Goal: Task Accomplishment & Management: Manage account settings

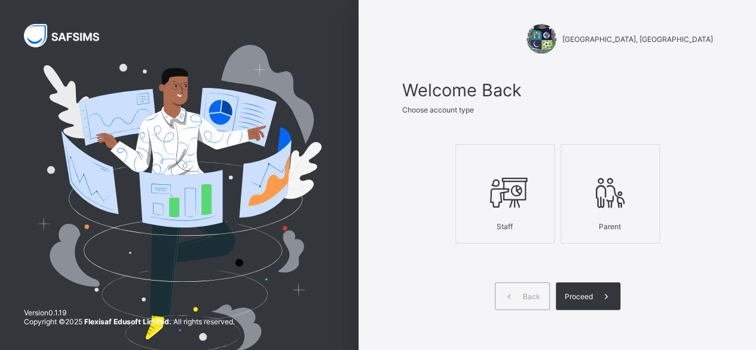
click at [525, 219] on div "Staff" at bounding box center [505, 226] width 86 height 21
click at [584, 294] on span "Proceed" at bounding box center [579, 296] width 28 height 9
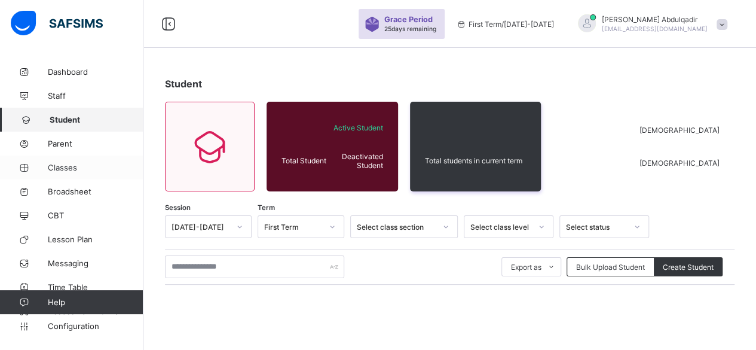
click at [79, 166] on span "Classes" at bounding box center [96, 168] width 96 height 10
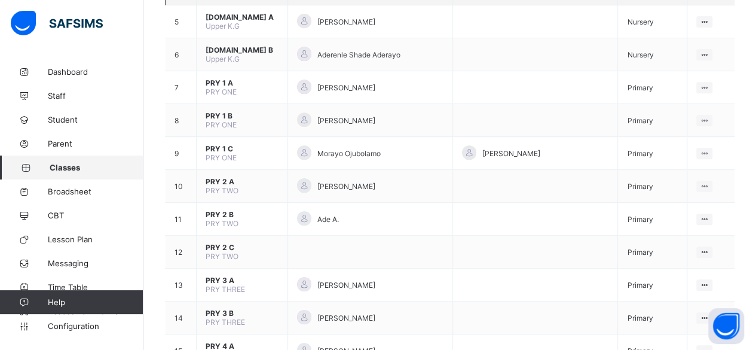
scroll to position [120, 0]
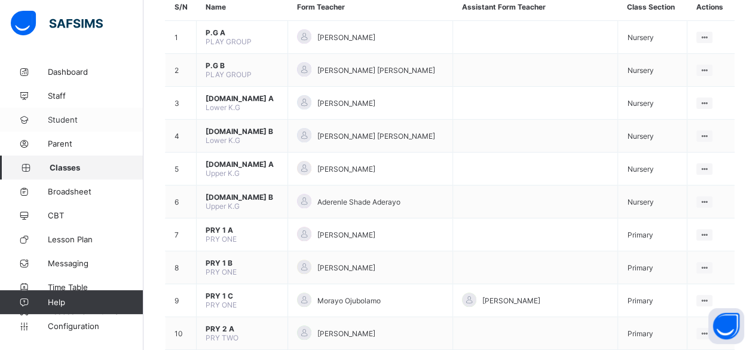
drag, startPoint x: 51, startPoint y: 118, endPoint x: 63, endPoint y: 120, distance: 12.1
click at [51, 118] on span "Student" at bounding box center [96, 120] width 96 height 10
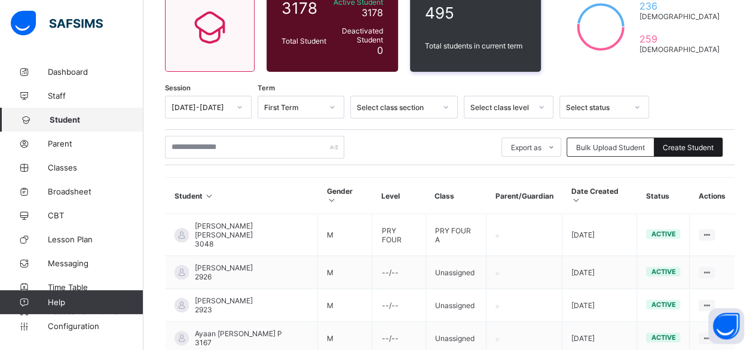
click at [680, 143] on span "Create Student" at bounding box center [688, 147] width 51 height 9
select select "**"
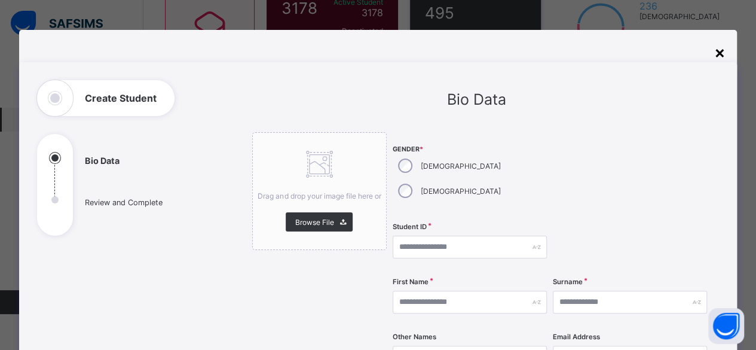
click at [715, 54] on div "×" at bounding box center [719, 52] width 11 height 20
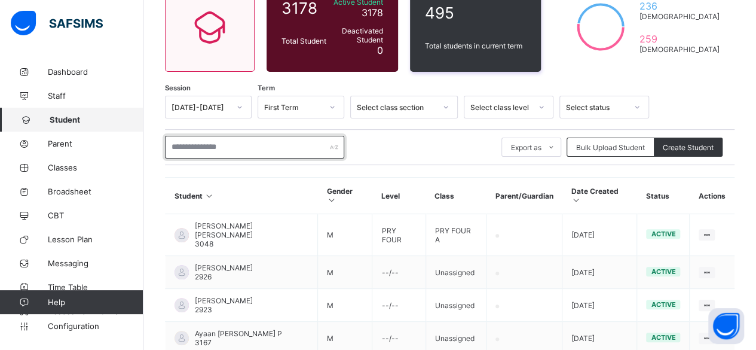
click at [261, 146] on input "text" at bounding box center [254, 147] width 179 height 23
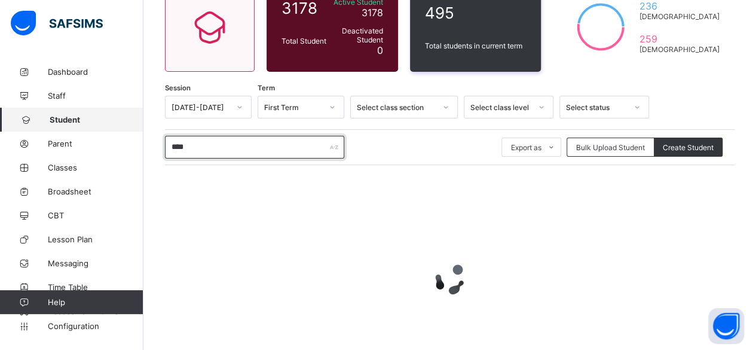
scroll to position [76, 0]
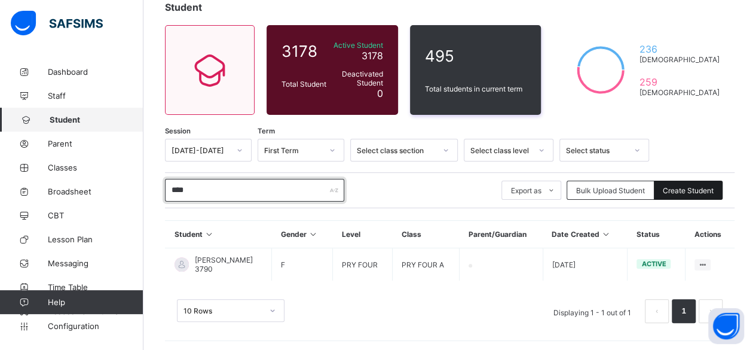
type input "****"
click at [690, 192] on span "Create Student" at bounding box center [688, 190] width 51 height 9
select select "**"
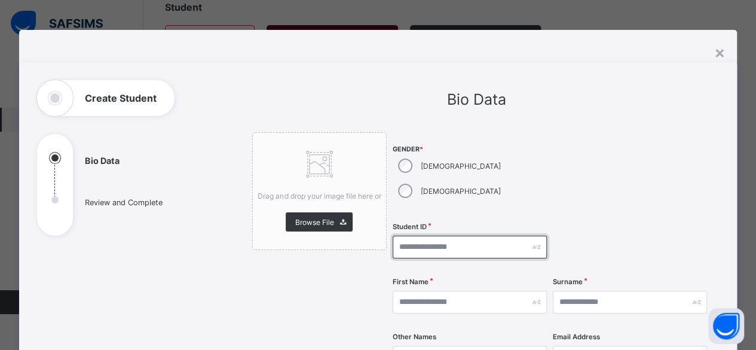
click at [425, 235] on input "text" at bounding box center [470, 246] width 154 height 23
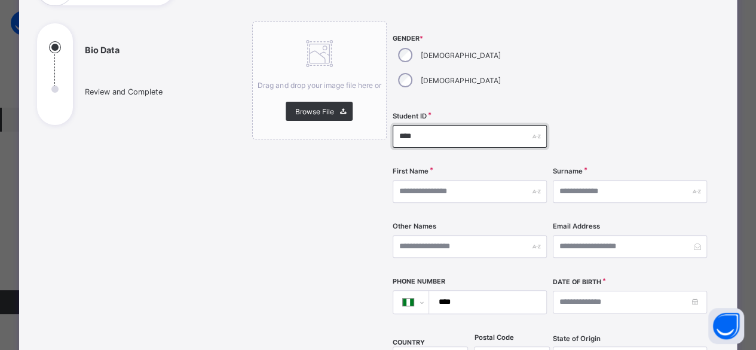
scroll to position [120, 0]
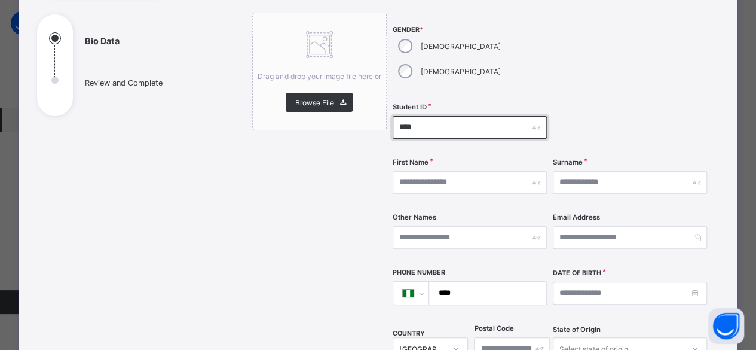
type input "****"
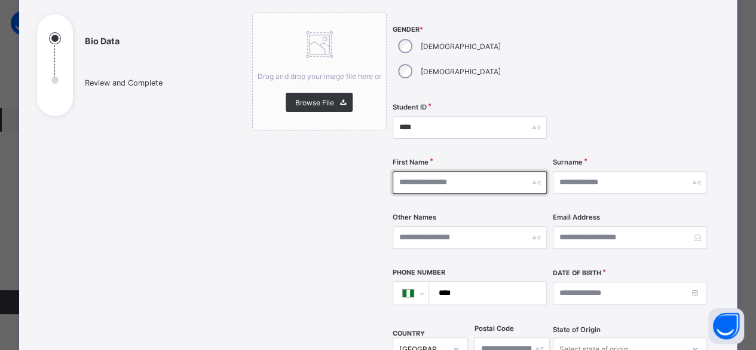
click at [427, 171] on input "text" at bounding box center [470, 182] width 154 height 23
type input "********"
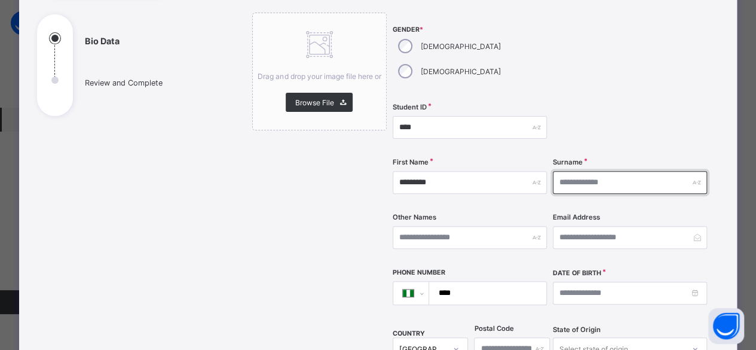
click at [571, 171] on input "text" at bounding box center [630, 182] width 154 height 23
type input "*******"
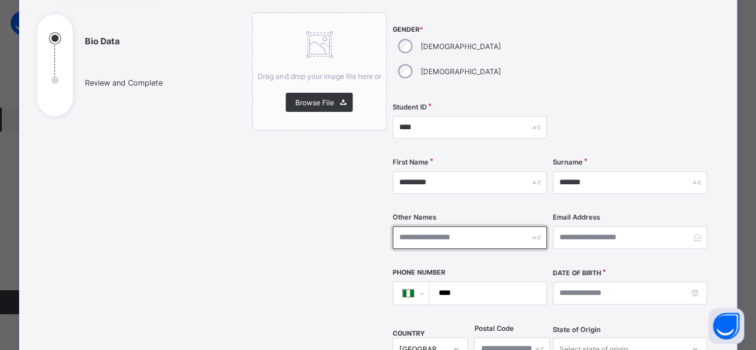
click at [446, 226] on input "text" at bounding box center [470, 237] width 154 height 23
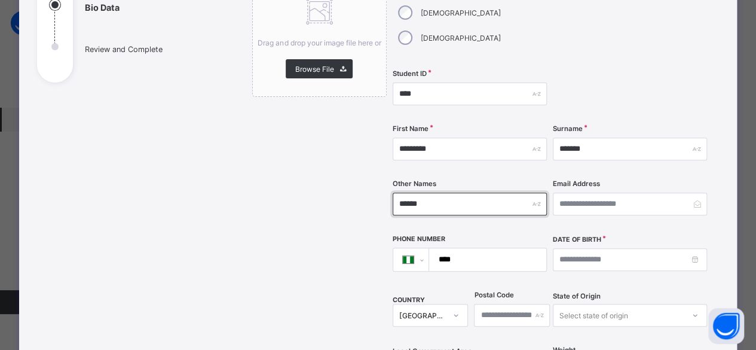
scroll to position [179, 0]
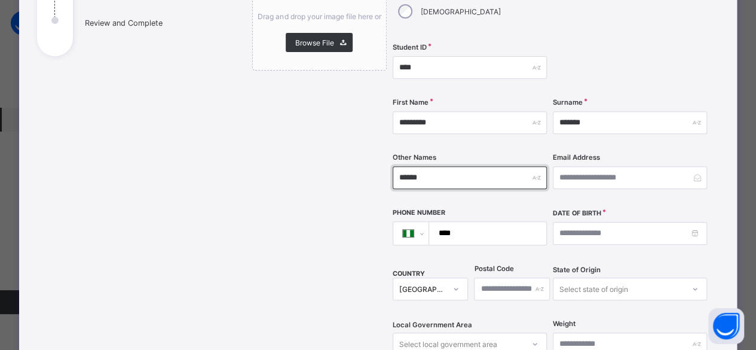
type input "******"
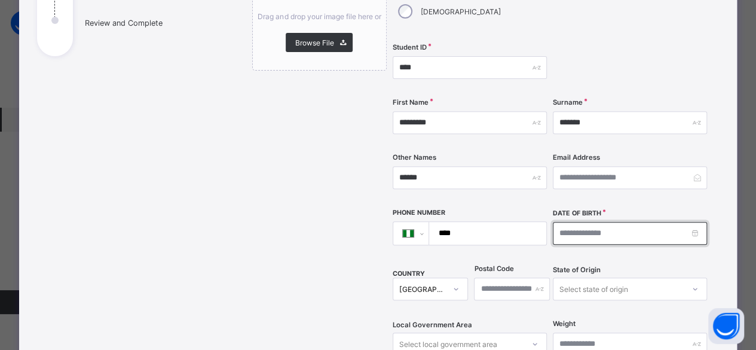
click at [564, 222] on input at bounding box center [630, 233] width 154 height 23
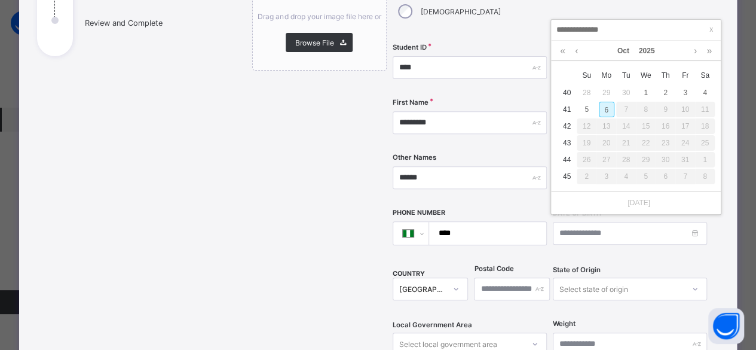
click at [610, 110] on div "6" at bounding box center [607, 110] width 16 height 16
type input "**********"
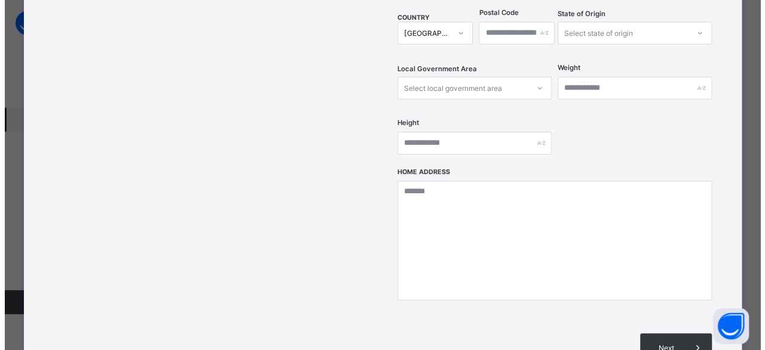
scroll to position [478, 0]
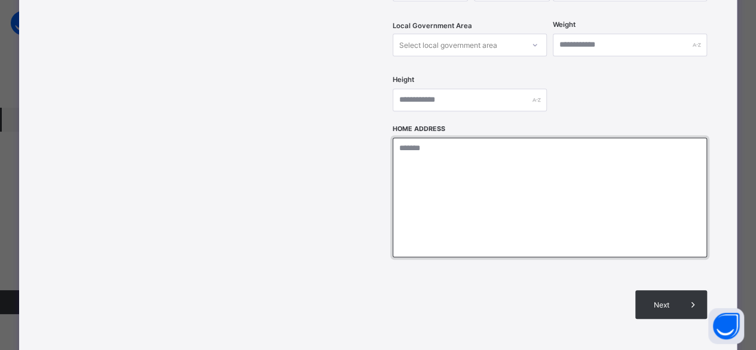
click at [454, 139] on textarea at bounding box center [550, 197] width 314 height 120
type textarea "****"
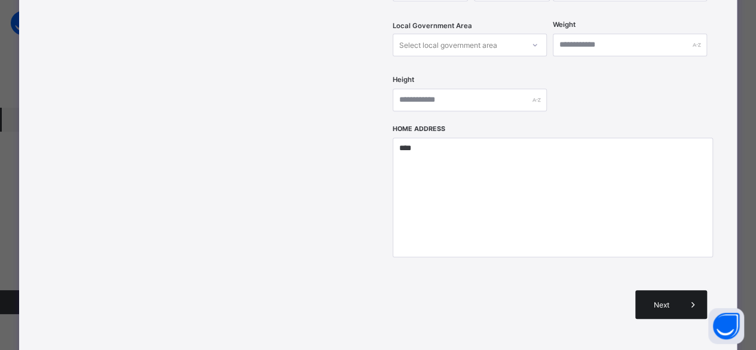
click at [650, 290] on div "Next" at bounding box center [671, 304] width 72 height 29
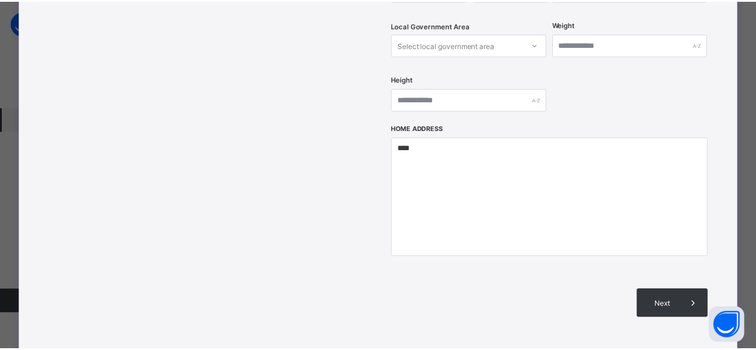
scroll to position [262, 0]
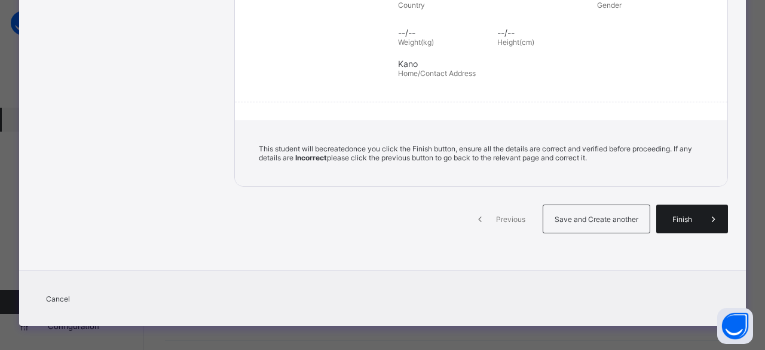
click at [671, 206] on div "Finish" at bounding box center [692, 218] width 72 height 29
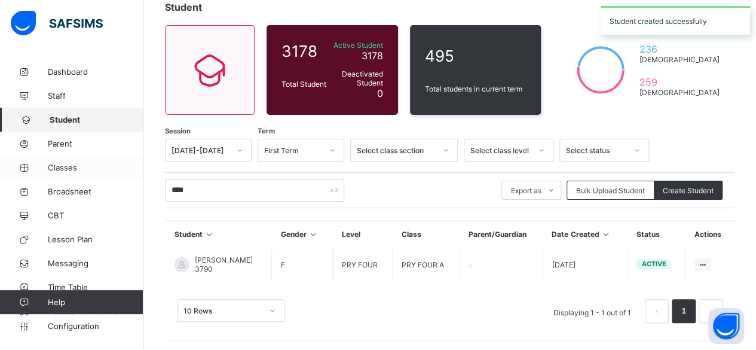
click at [74, 170] on span "Classes" at bounding box center [96, 168] width 96 height 10
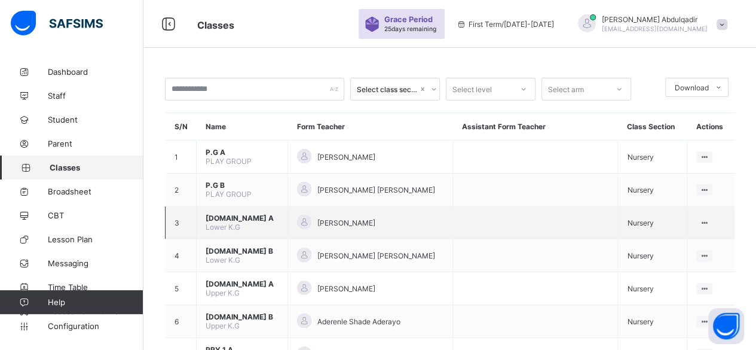
scroll to position [60, 0]
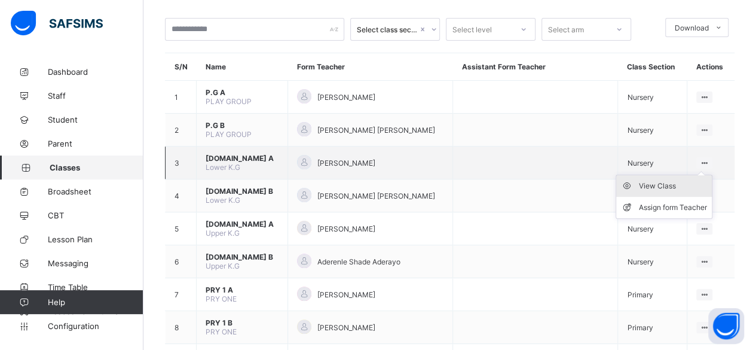
click at [682, 185] on div "View Class" at bounding box center [673, 186] width 68 height 12
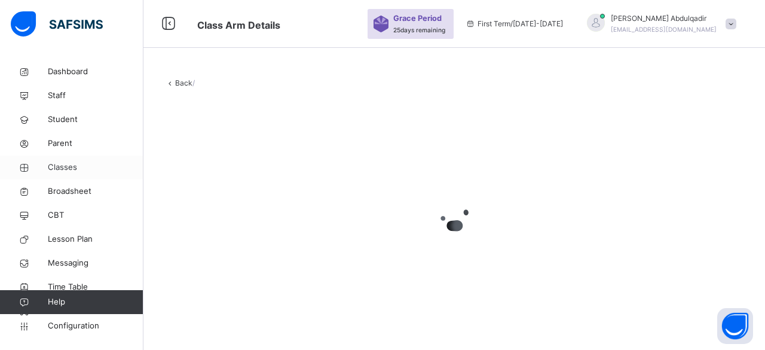
click at [65, 165] on span "Classes" at bounding box center [96, 167] width 96 height 12
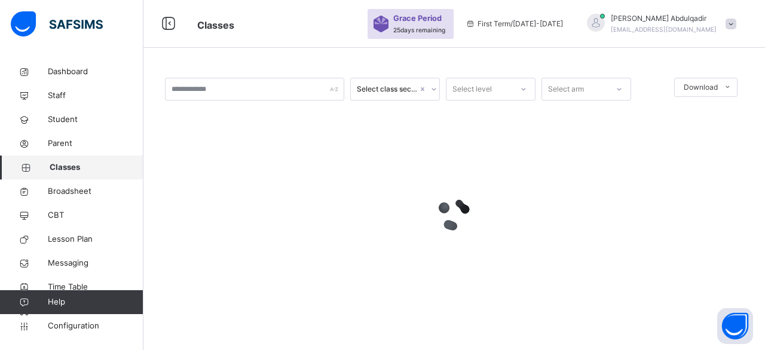
click at [500, 163] on div at bounding box center [454, 213] width 578 height 227
click at [73, 118] on span "Student" at bounding box center [96, 120] width 96 height 12
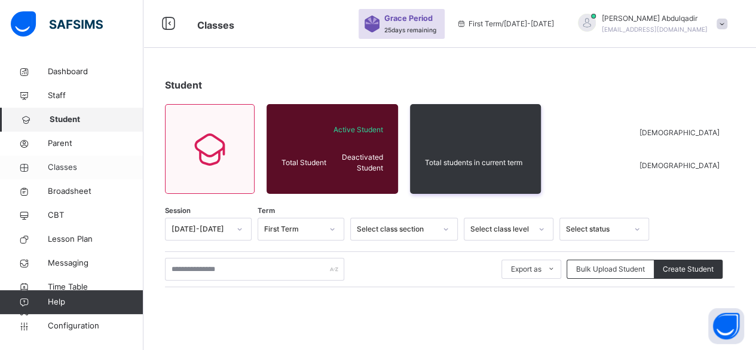
click at [65, 167] on span "Classes" at bounding box center [96, 167] width 96 height 12
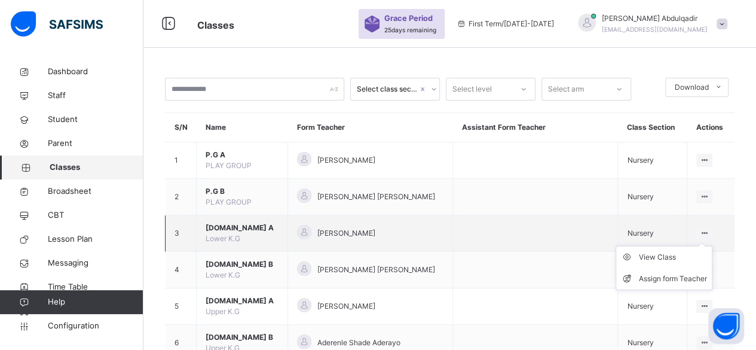
click at [704, 246] on ul "View Class Assign form Teacher" at bounding box center [664, 268] width 97 height 44
click at [668, 259] on div "View Class" at bounding box center [673, 257] width 68 height 12
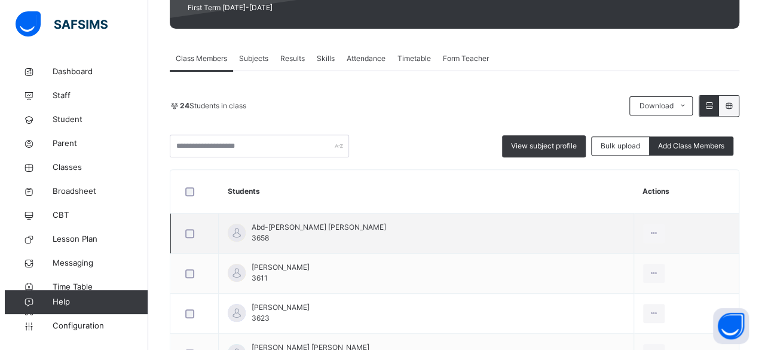
scroll to position [179, 0]
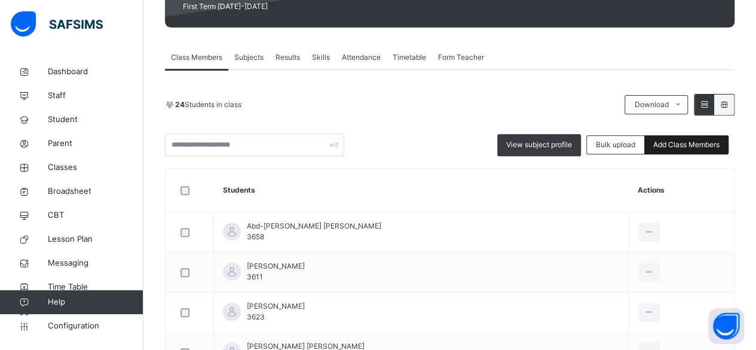
click at [668, 146] on span "Add Class Members" at bounding box center [686, 144] width 66 height 11
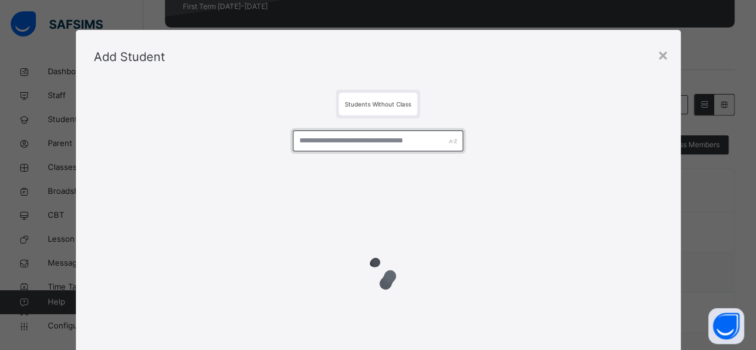
click at [352, 143] on input "text" at bounding box center [378, 140] width 171 height 21
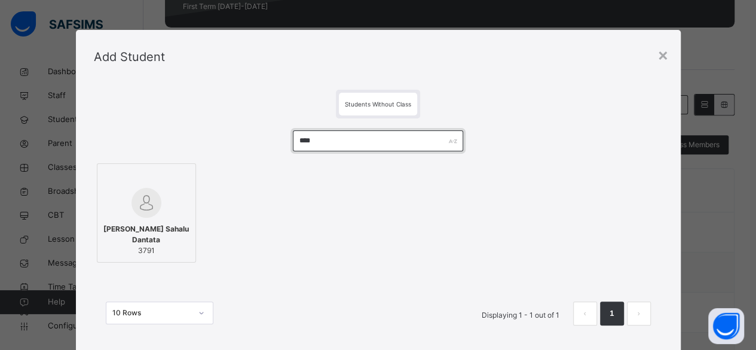
type input "****"
click at [149, 226] on span "[PERSON_NAME] Sahalu Dantata" at bounding box center [146, 235] width 86 height 22
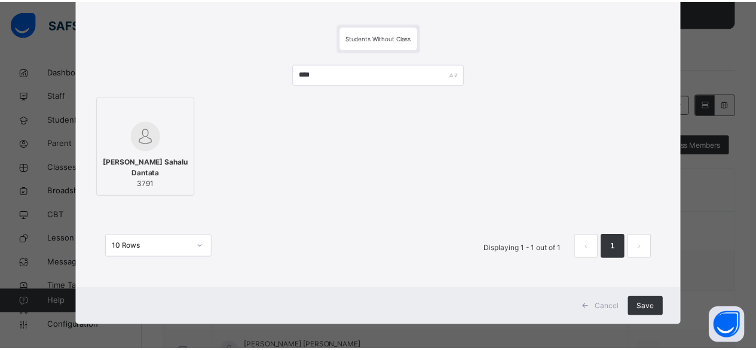
scroll to position [72, 0]
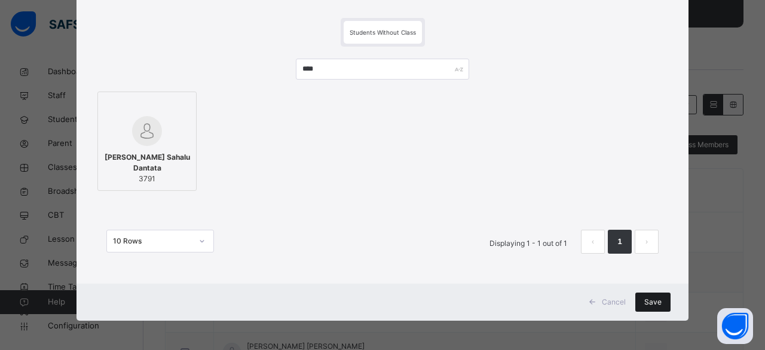
click at [647, 302] on span "Save" at bounding box center [652, 301] width 17 height 11
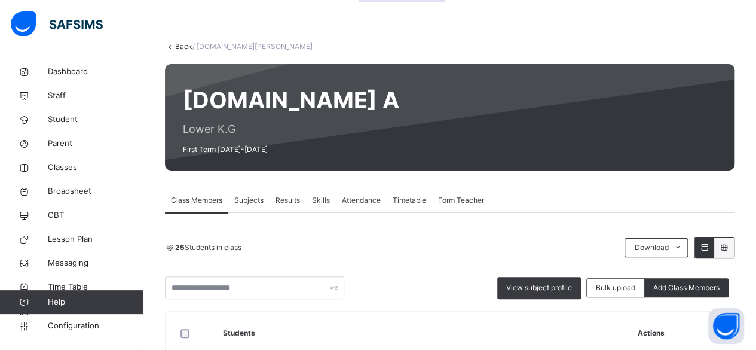
scroll to position [0, 0]
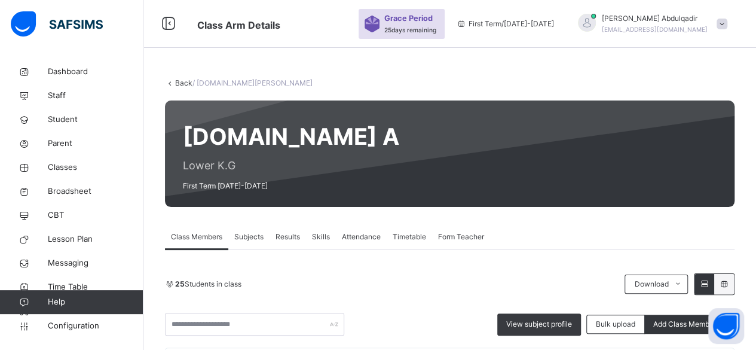
click at [179, 79] on link "Back" at bounding box center [183, 82] width 17 height 9
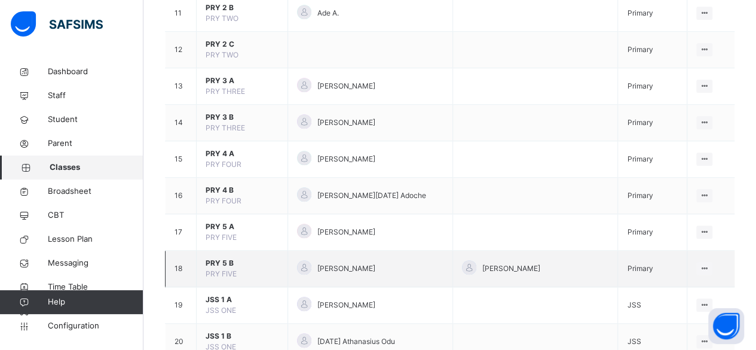
scroll to position [538, 0]
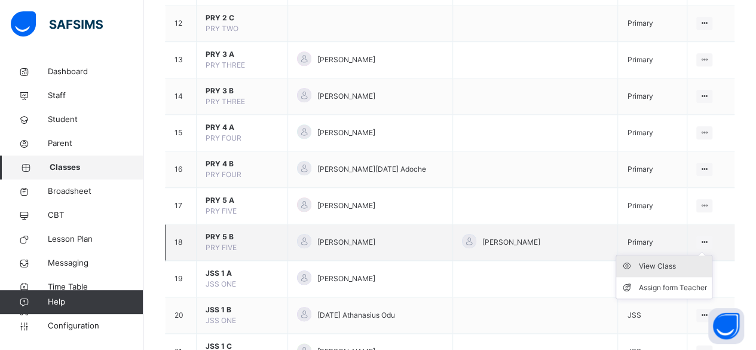
click at [674, 261] on div "View Class" at bounding box center [673, 266] width 68 height 12
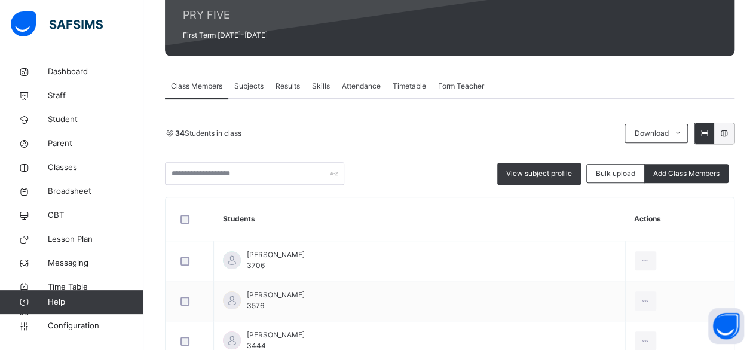
scroll to position [146, 0]
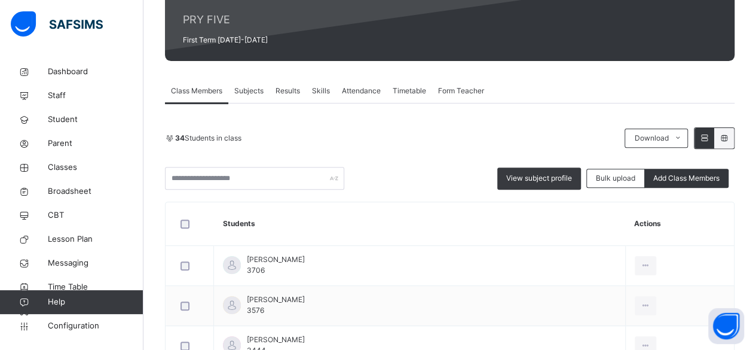
click at [255, 91] on span "Subjects" at bounding box center [248, 90] width 29 height 11
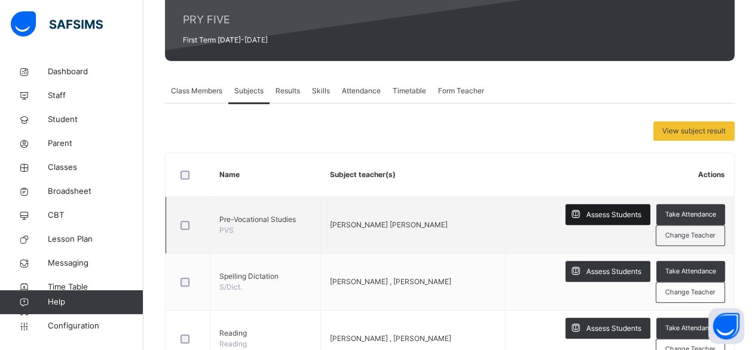
click at [637, 216] on span "Assess Students" at bounding box center [613, 214] width 55 height 11
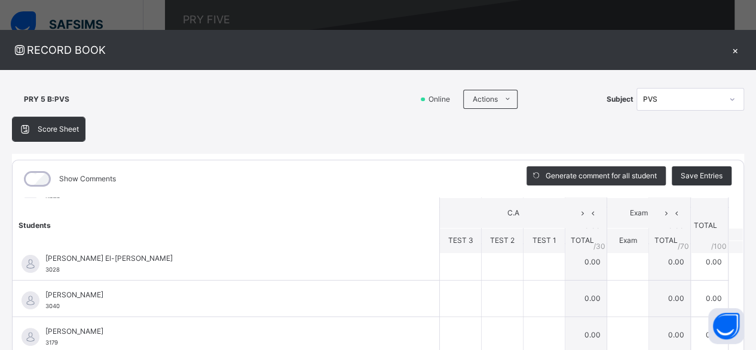
scroll to position [0, 0]
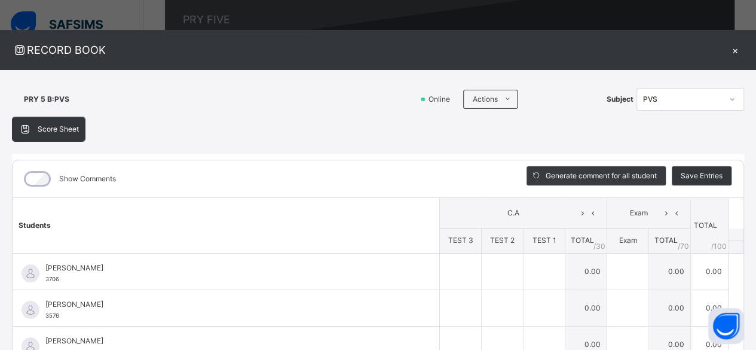
click at [726, 48] on div "×" at bounding box center [735, 50] width 18 height 16
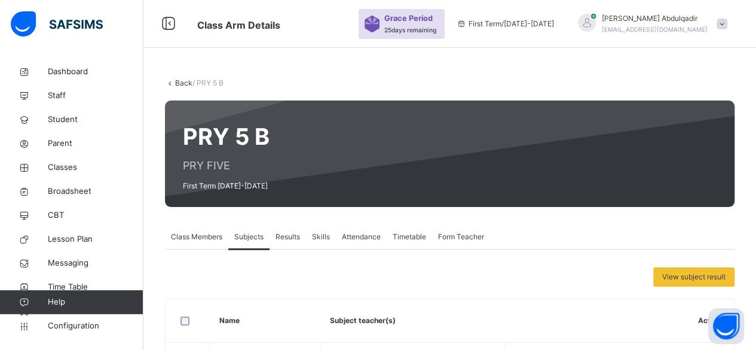
click at [180, 83] on link "Back" at bounding box center [183, 82] width 17 height 9
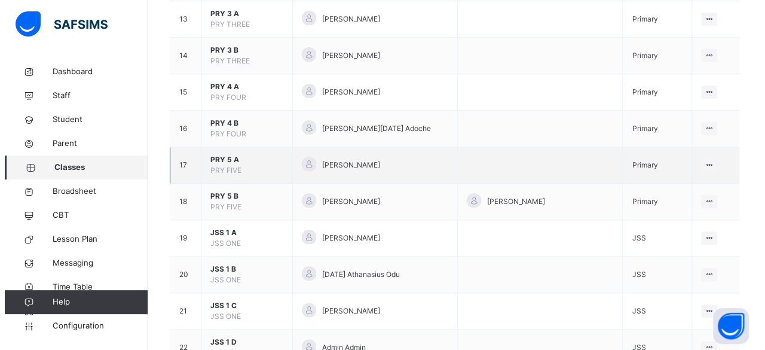
scroll to position [598, 0]
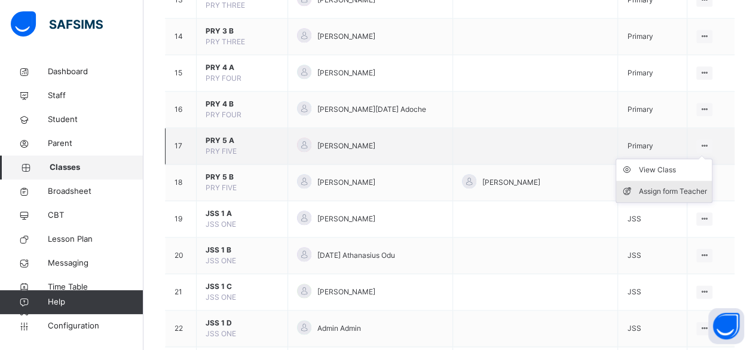
click at [674, 185] on div "Assign form Teacher" at bounding box center [673, 191] width 68 height 12
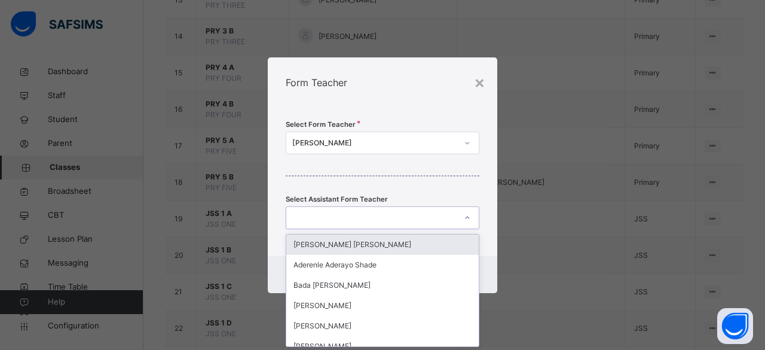
scroll to position [0, 0]
click at [393, 219] on div at bounding box center [371, 217] width 170 height 19
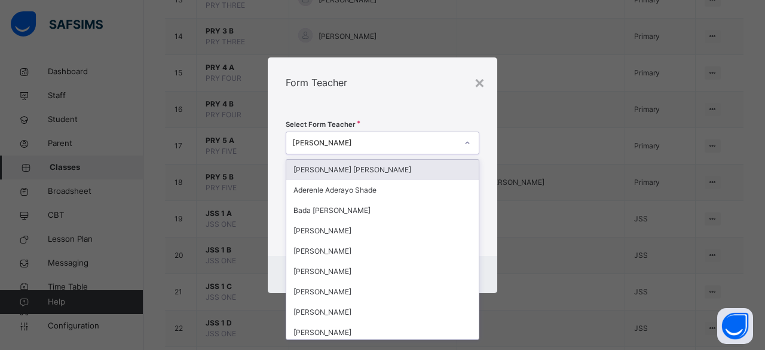
click at [434, 143] on div "[PERSON_NAME]" at bounding box center [374, 142] width 165 height 11
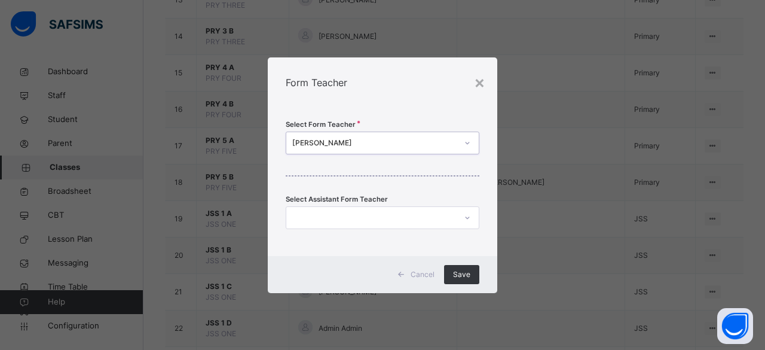
click at [434, 143] on div "[PERSON_NAME]" at bounding box center [374, 142] width 165 height 11
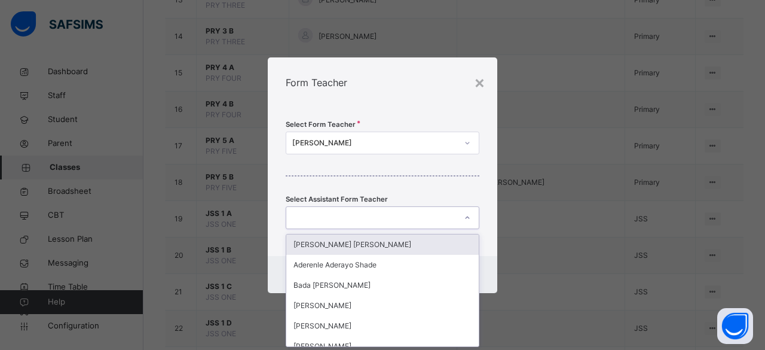
click at [342, 221] on div at bounding box center [371, 217] width 170 height 19
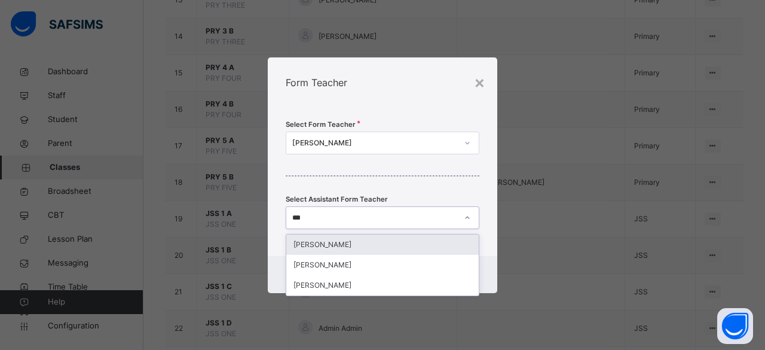
type input "****"
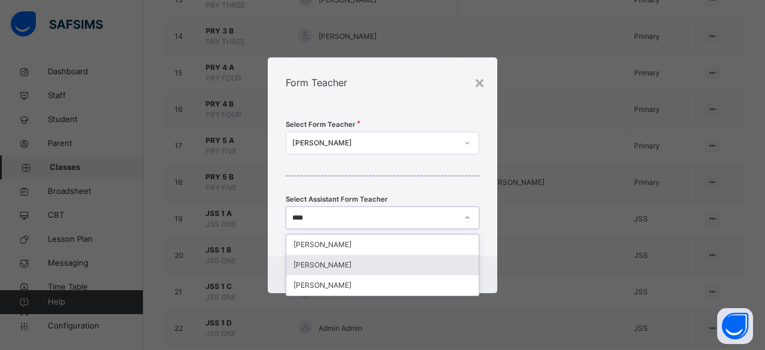
click at [332, 262] on div "[PERSON_NAME]" at bounding box center [382, 265] width 192 height 20
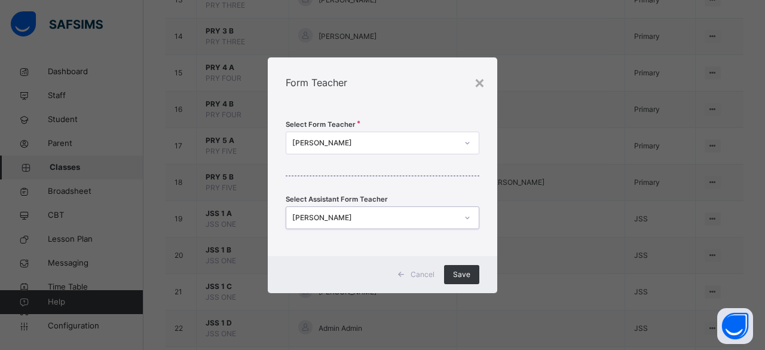
click at [480, 278] on div "Cancel Save" at bounding box center [382, 274] width 229 height 37
click at [469, 277] on span "Save" at bounding box center [461, 274] width 17 height 11
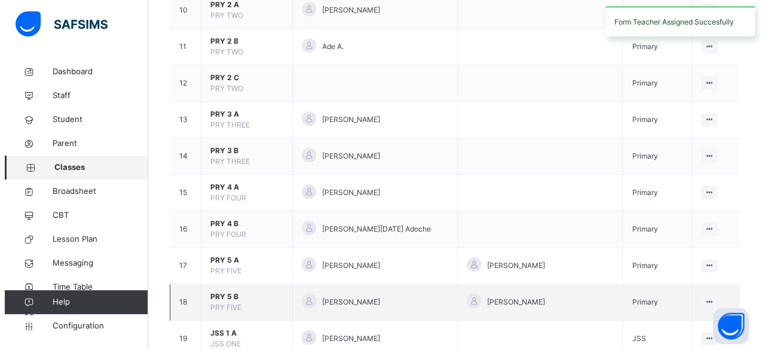
scroll to position [538, 0]
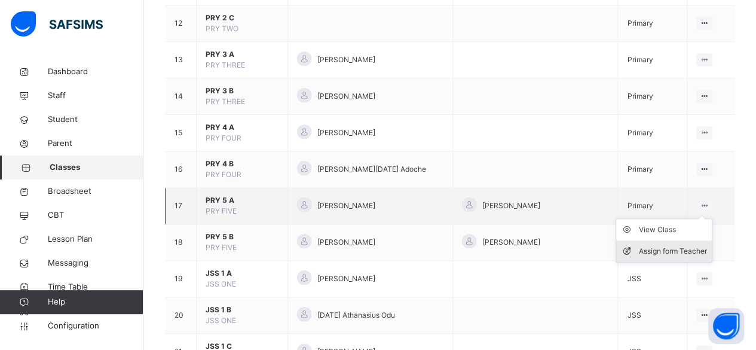
click at [678, 240] on li "Assign form Teacher" at bounding box center [664, 251] width 96 height 22
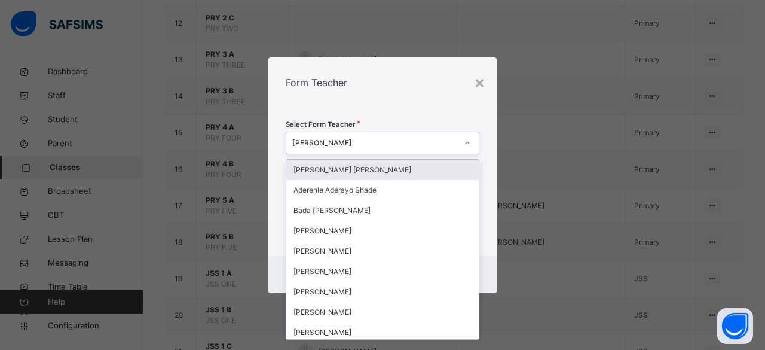
click at [466, 145] on icon at bounding box center [467, 143] width 7 height 12
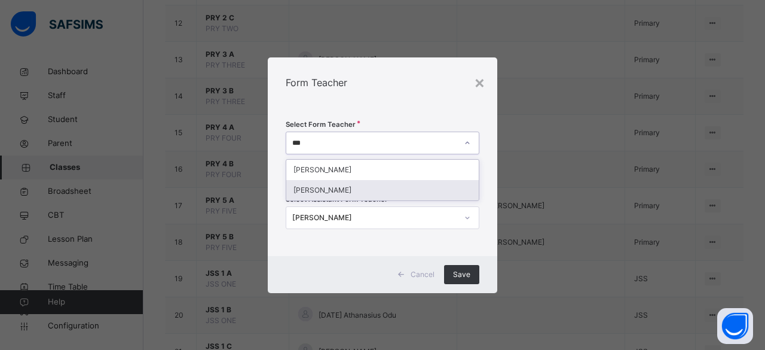
type input "***"
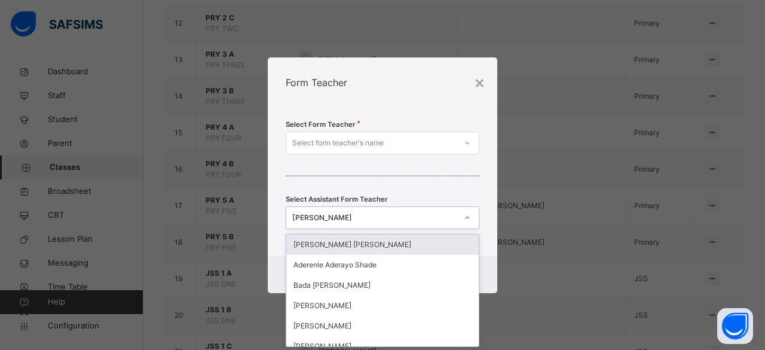
scroll to position [0, 0]
click at [414, 221] on div "[PERSON_NAME]" at bounding box center [374, 217] width 165 height 11
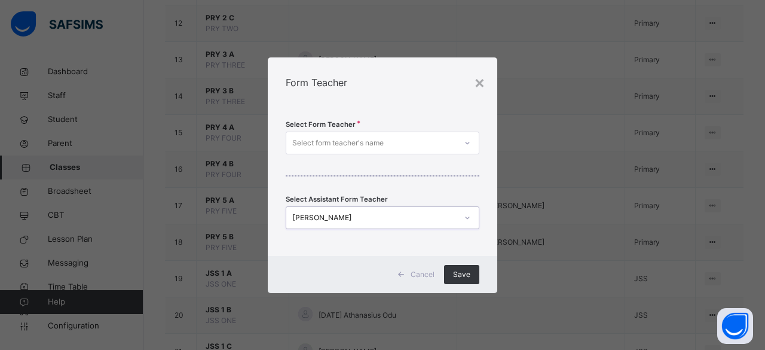
click at [407, 218] on div "[PERSON_NAME]" at bounding box center [374, 217] width 165 height 11
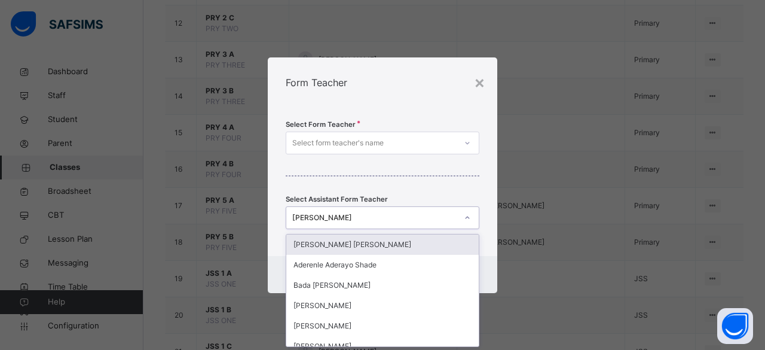
click at [371, 211] on div "[PERSON_NAME]" at bounding box center [371, 217] width 170 height 19
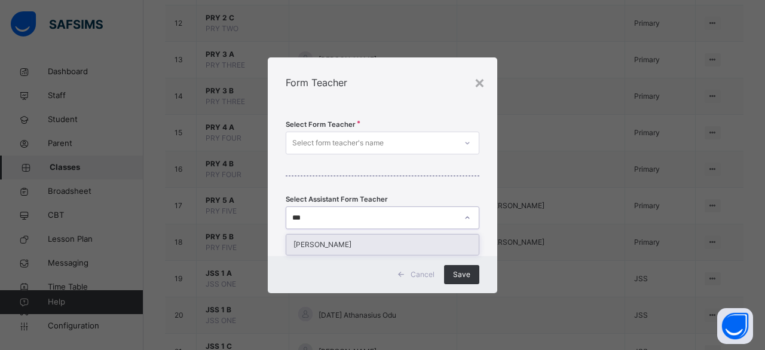
type input "****"
click at [353, 245] on div "[PERSON_NAME]" at bounding box center [382, 244] width 192 height 20
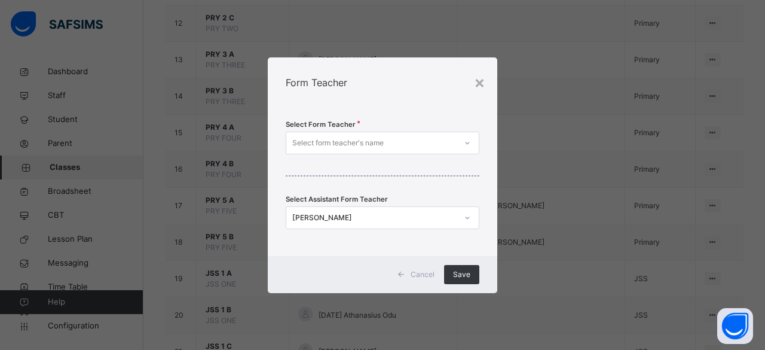
click at [378, 130] on div "Select Form Teacher Select form teacher's name Select Assistant Form Teacher [P…" at bounding box center [382, 182] width 229 height 148
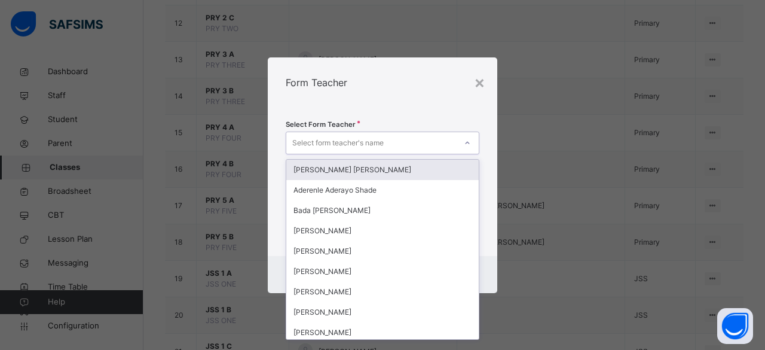
click at [378, 145] on div "Select form teacher's name" at bounding box center [337, 142] width 91 height 23
click at [379, 145] on div "Select form teacher's name" at bounding box center [337, 142] width 91 height 23
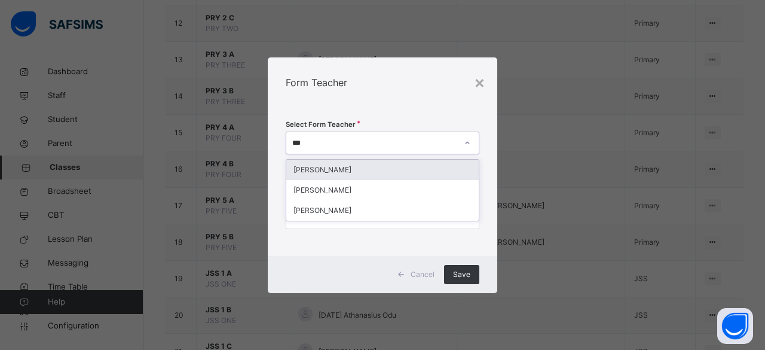
type input "****"
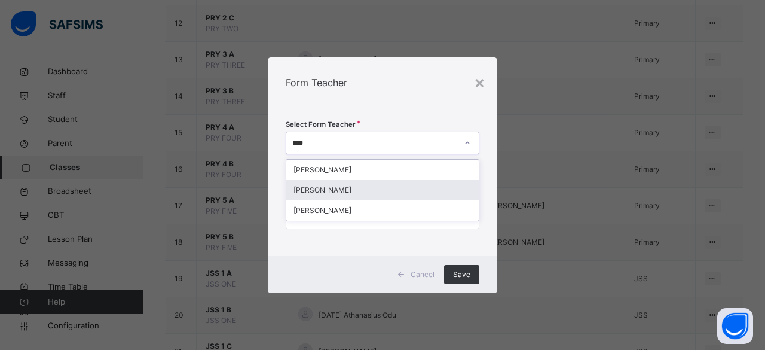
click at [335, 192] on div "[PERSON_NAME]" at bounding box center [382, 190] width 192 height 20
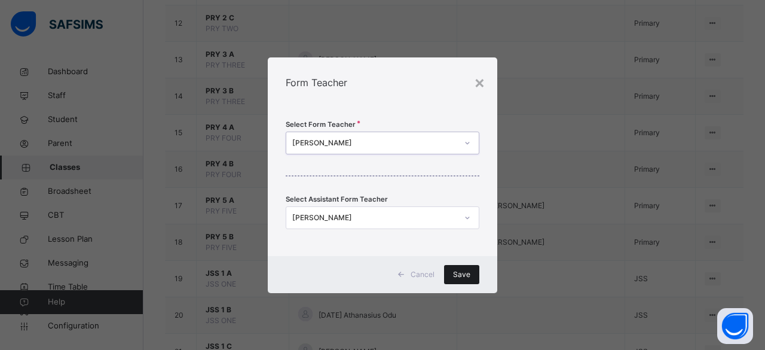
click at [462, 273] on span "Save" at bounding box center [461, 274] width 17 height 11
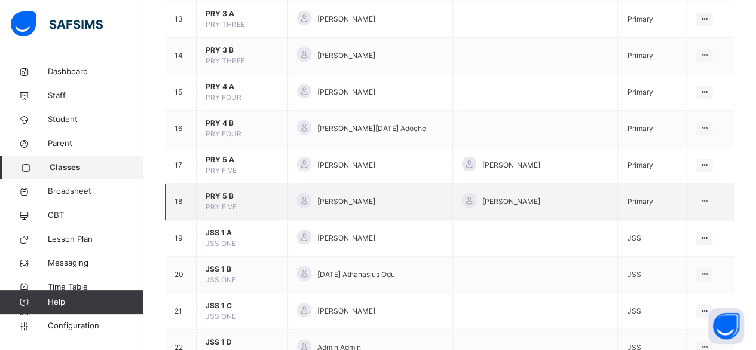
scroll to position [598, 0]
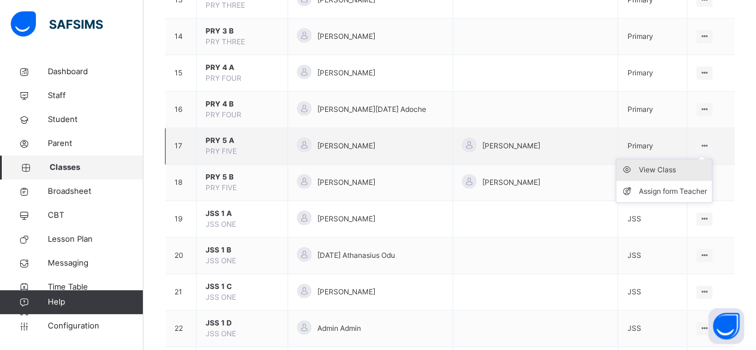
click at [682, 169] on div "View Class" at bounding box center [673, 170] width 68 height 12
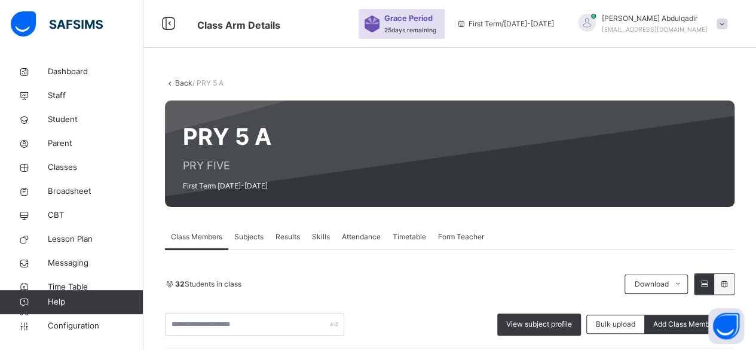
scroll to position [50, 0]
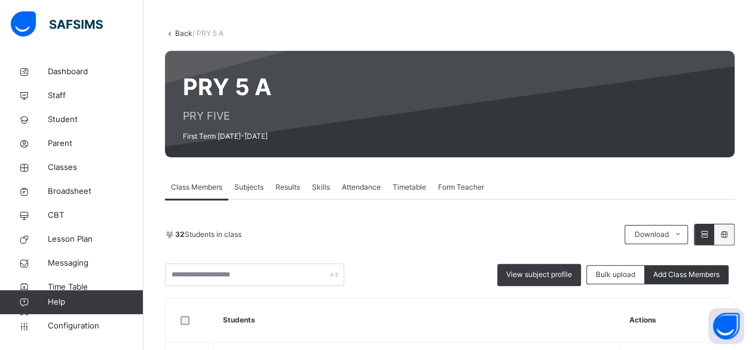
click at [256, 182] on span "Subjects" at bounding box center [248, 187] width 29 height 11
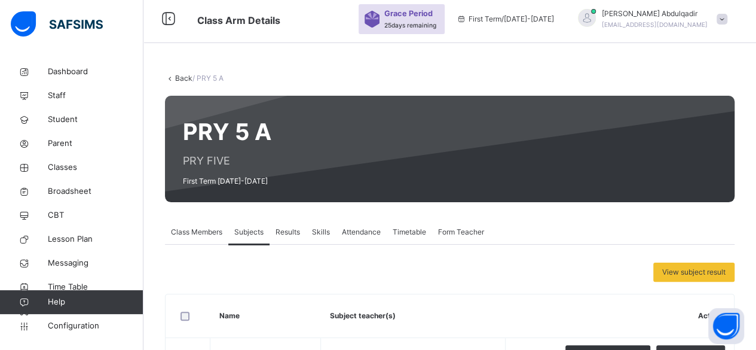
scroll to position [0, 0]
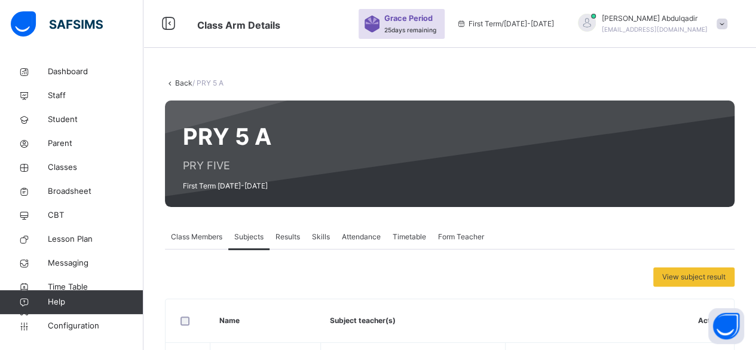
click at [176, 82] on link "Back" at bounding box center [183, 82] width 17 height 9
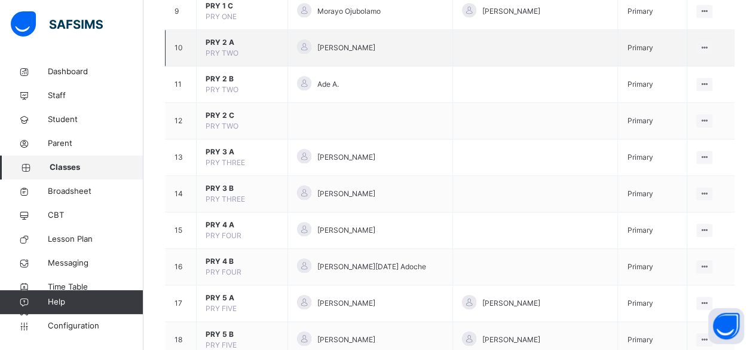
scroll to position [478, 0]
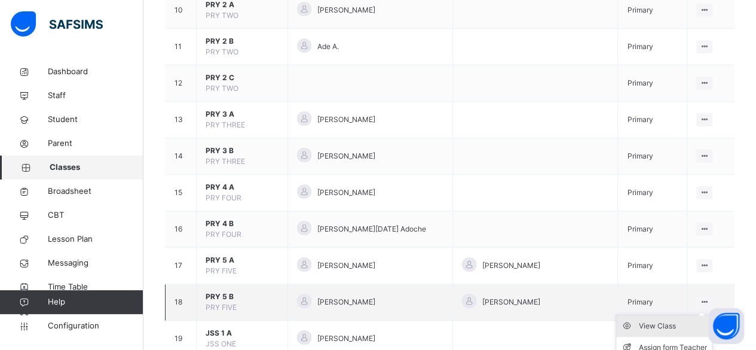
click at [681, 320] on div "View Class" at bounding box center [673, 326] width 68 height 12
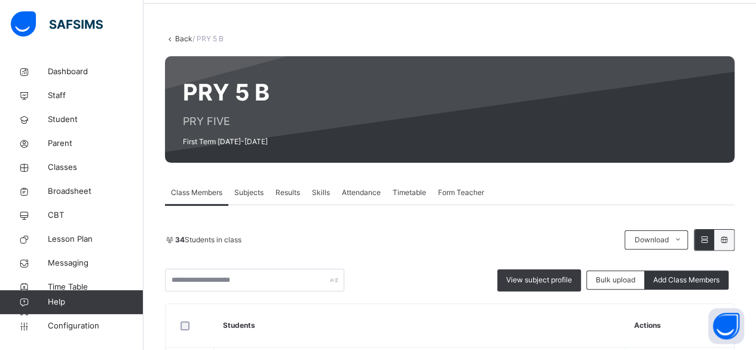
scroll to position [270, 0]
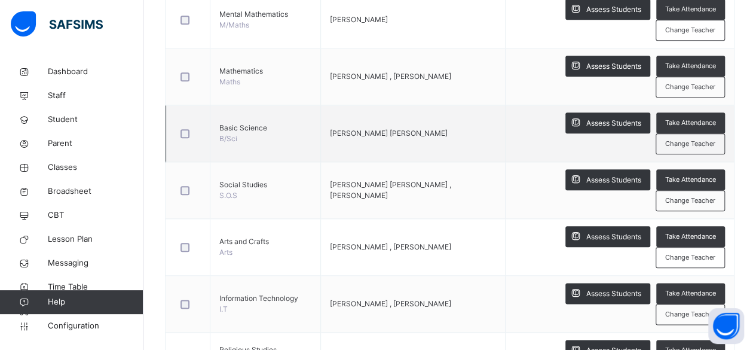
scroll to position [518, 0]
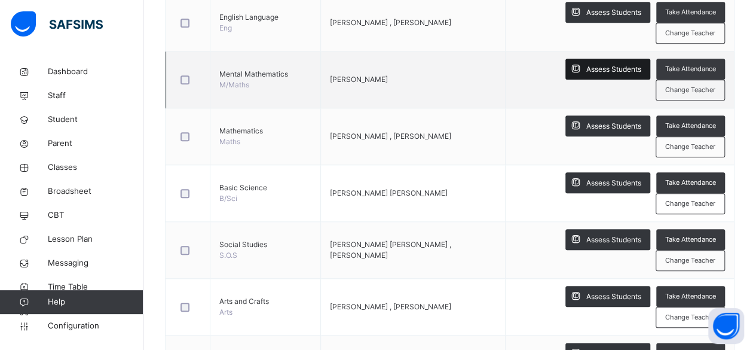
click at [603, 66] on span "Assess Students" at bounding box center [613, 69] width 55 height 11
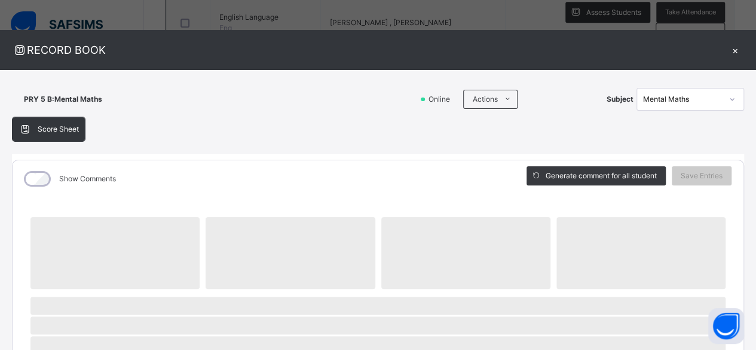
click at [729, 47] on div "×" at bounding box center [735, 50] width 18 height 16
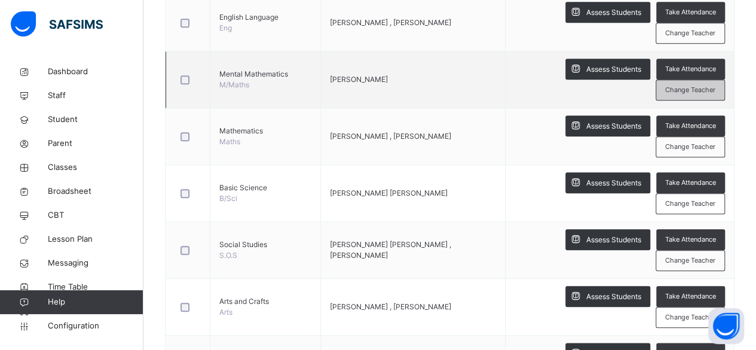
click at [691, 92] on span "Change Teacher" at bounding box center [690, 90] width 50 height 10
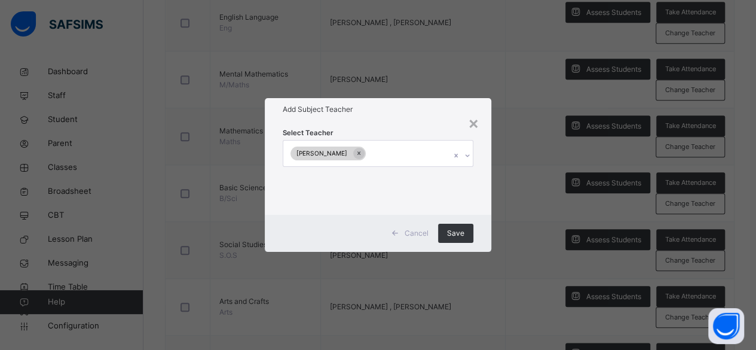
scroll to position [0, 0]
click at [436, 155] on div "[PERSON_NAME]" at bounding box center [366, 152] width 167 height 25
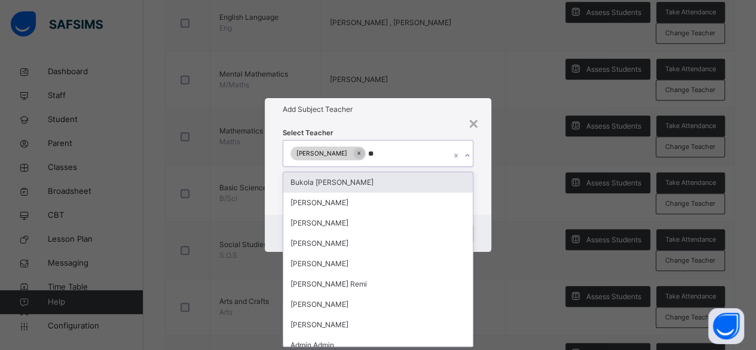
type input "***"
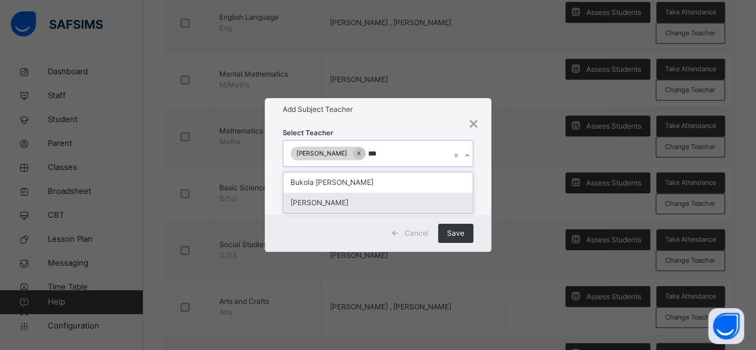
click at [333, 207] on div "[PERSON_NAME]" at bounding box center [378, 202] width 190 height 20
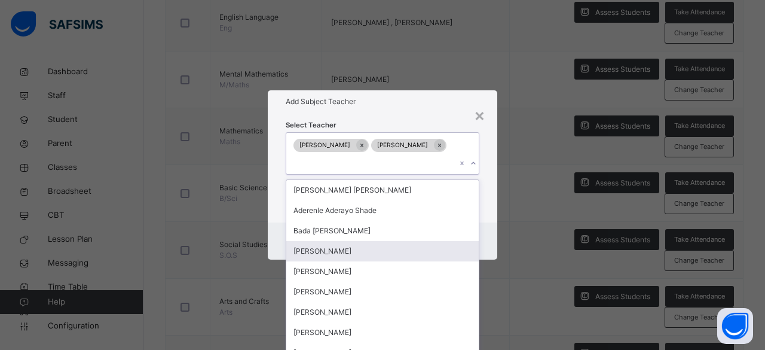
click at [495, 235] on div "Cancel Save" at bounding box center [382, 240] width 229 height 37
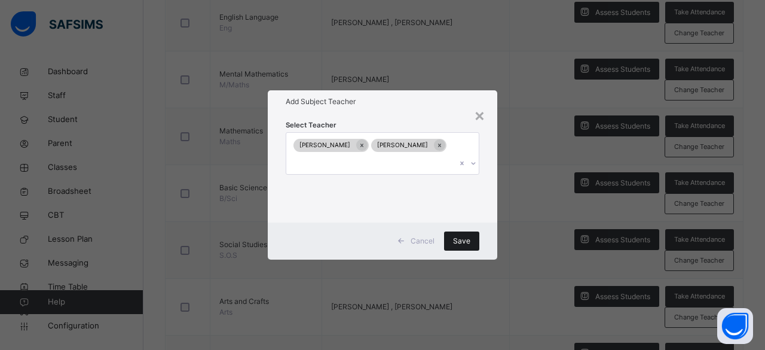
click at [472, 233] on div "Save" at bounding box center [461, 240] width 35 height 19
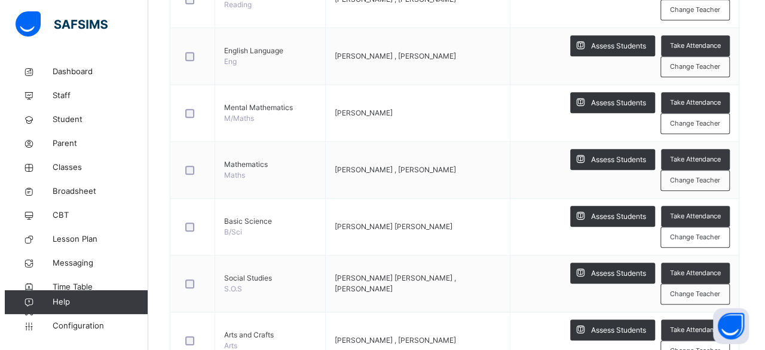
scroll to position [458, 0]
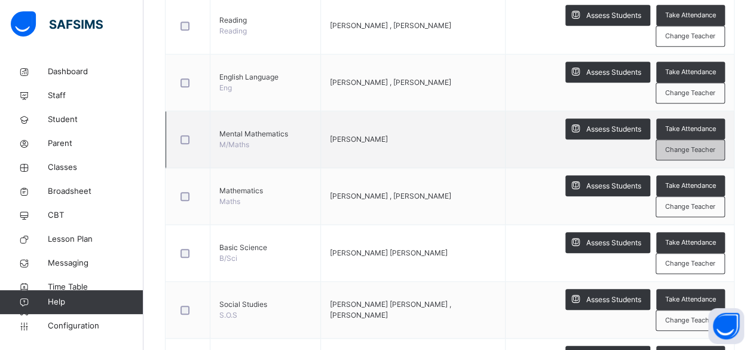
click at [693, 149] on span "Change Teacher" at bounding box center [690, 150] width 50 height 10
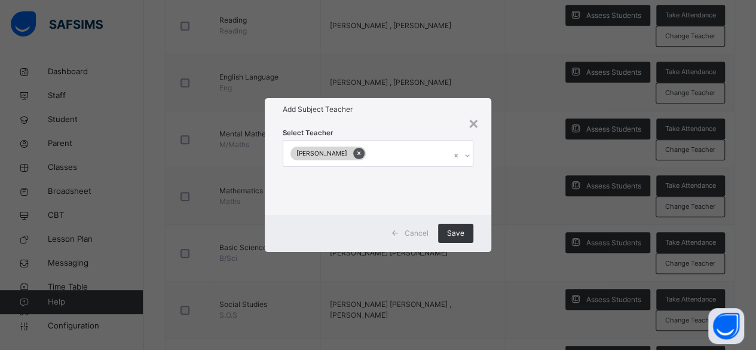
click at [362, 155] on icon at bounding box center [359, 153] width 7 height 8
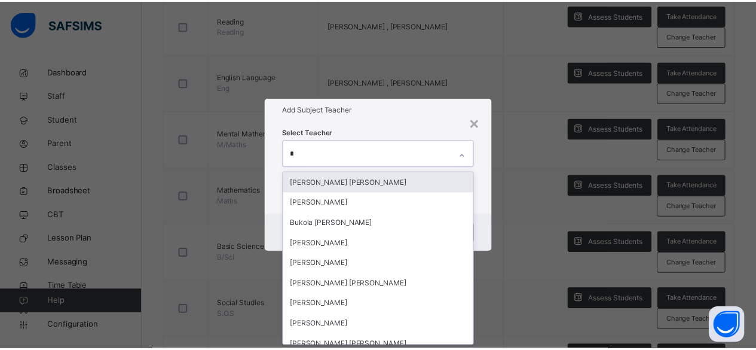
scroll to position [0, 0]
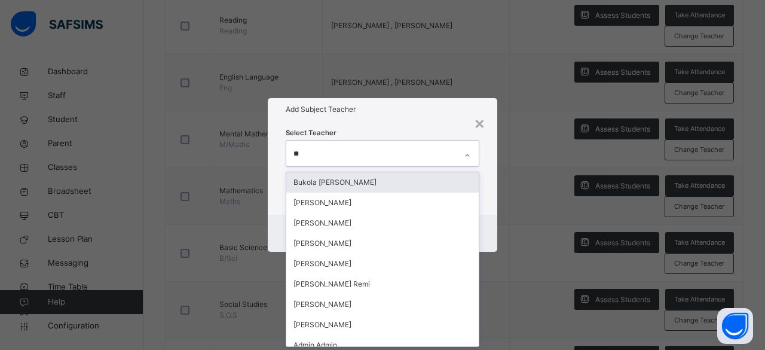
type input "***"
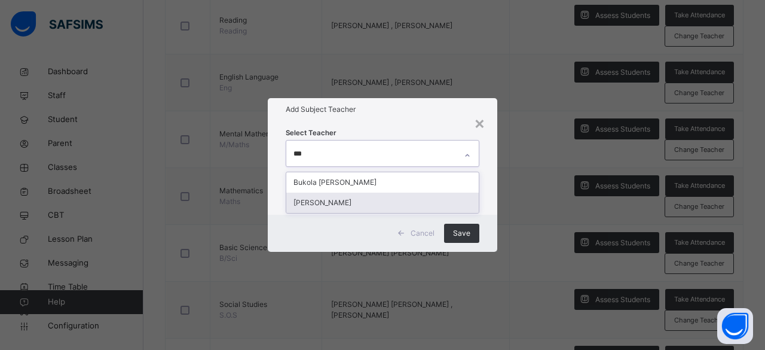
click at [379, 207] on div "[PERSON_NAME]" at bounding box center [382, 202] width 192 height 20
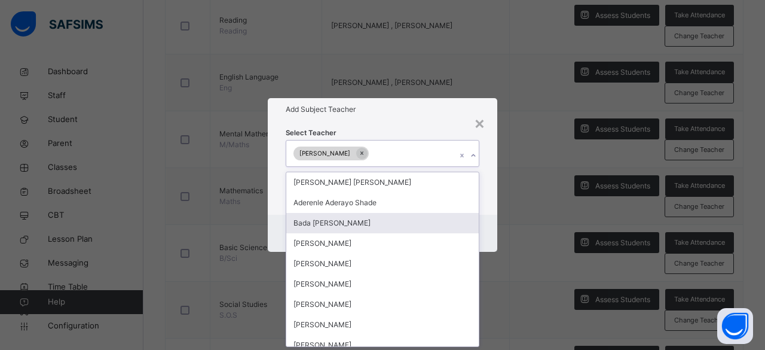
click at [494, 212] on div "Select Teacher option [PERSON_NAME], selected. option Bada [PERSON_NAME] focuse…" at bounding box center [382, 167] width 229 height 93
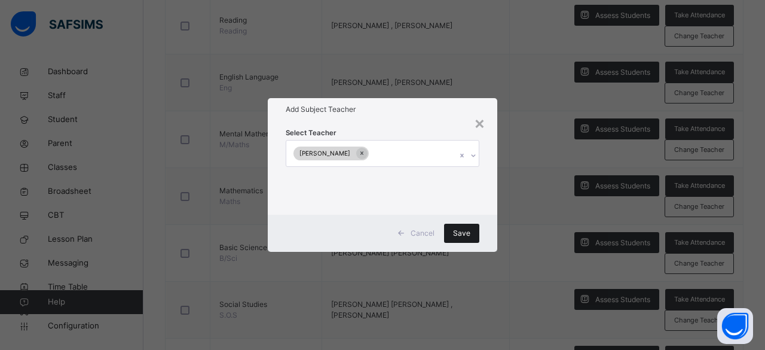
click at [465, 232] on span "Save" at bounding box center [461, 233] width 17 height 11
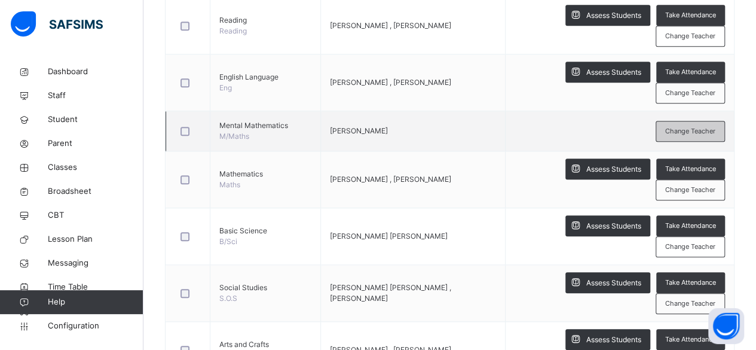
click at [681, 130] on span "Change Teacher" at bounding box center [690, 131] width 50 height 10
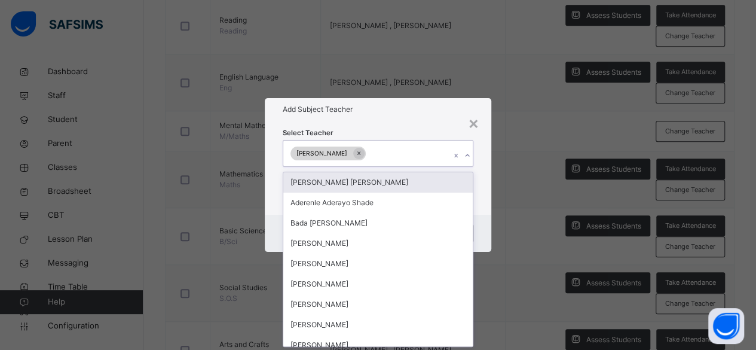
click at [397, 154] on div "[PERSON_NAME]" at bounding box center [366, 152] width 167 height 25
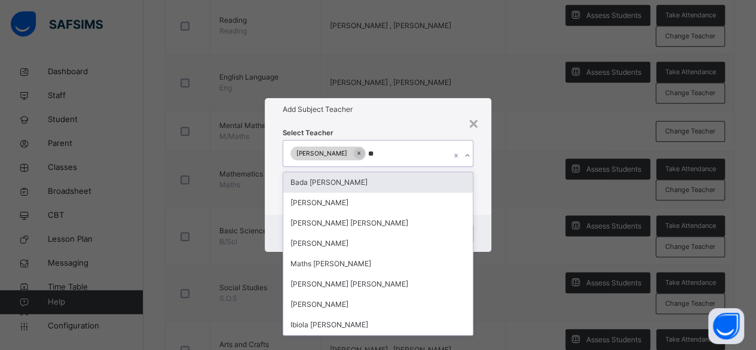
type input "***"
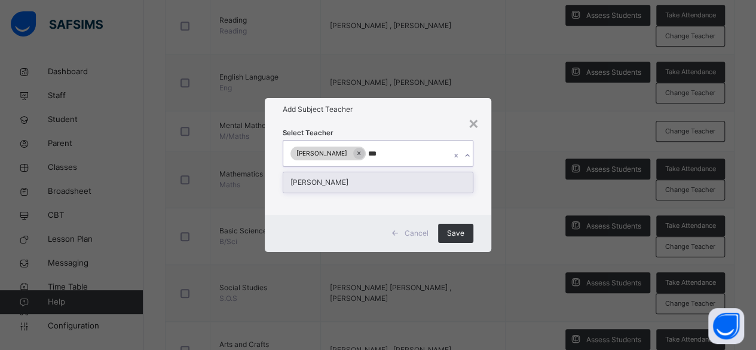
click at [382, 188] on div "[PERSON_NAME]" at bounding box center [378, 182] width 190 height 20
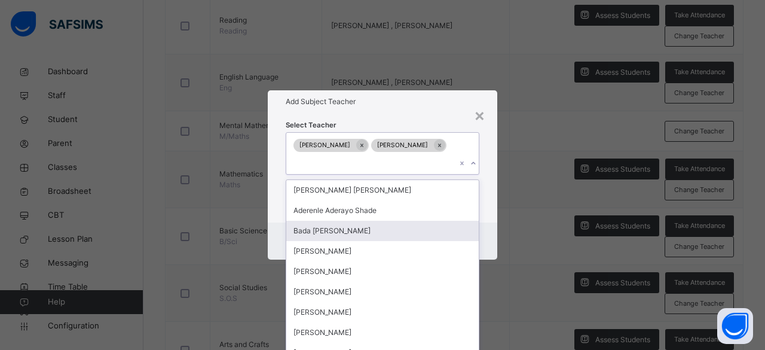
click at [491, 226] on div "Cancel Save" at bounding box center [382, 240] width 229 height 37
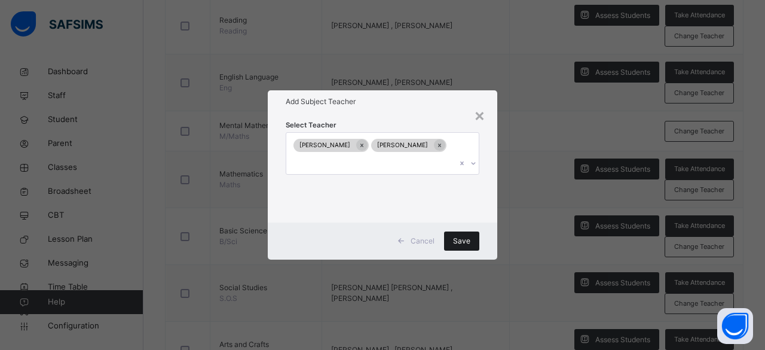
drag, startPoint x: 479, startPoint y: 235, endPoint x: 473, endPoint y: 240, distance: 7.2
click at [479, 234] on div "Save" at bounding box center [461, 240] width 35 height 19
click at [470, 235] on div "Save" at bounding box center [461, 240] width 35 height 19
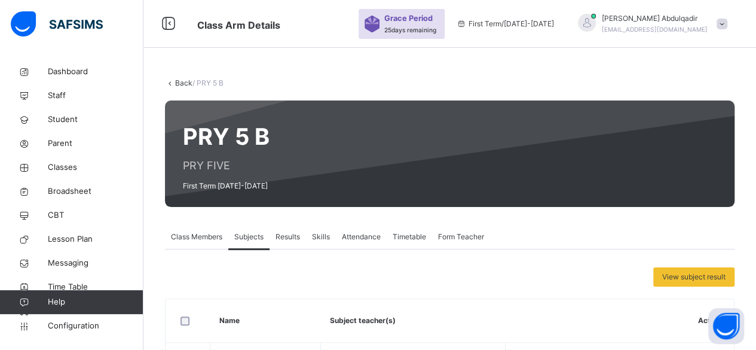
drag, startPoint x: 611, startPoint y: 234, endPoint x: 602, endPoint y: 232, distance: 9.0
